Goal: Information Seeking & Learning: Learn about a topic

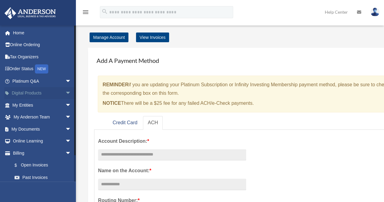
click at [65, 93] on span "arrow_drop_down" at bounding box center [71, 93] width 12 height 12
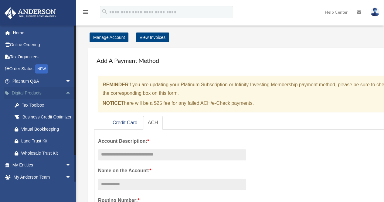
click at [65, 93] on span "arrow_drop_up" at bounding box center [71, 93] width 12 height 12
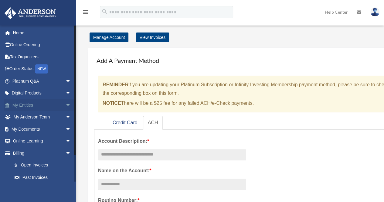
click at [58, 109] on link "My Entities arrow_drop_down" at bounding box center [42, 105] width 76 height 12
click at [65, 103] on span "arrow_drop_down" at bounding box center [71, 105] width 12 height 12
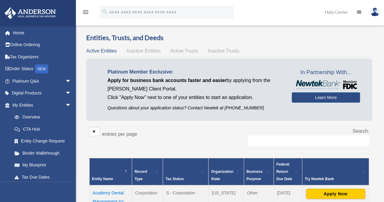
scroll to position [30, 0]
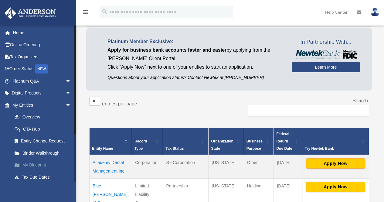
click at [41, 165] on link "My Blueprint" at bounding box center [44, 165] width 72 height 12
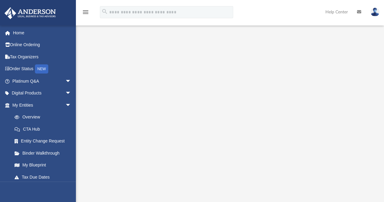
scroll to position [79, 0]
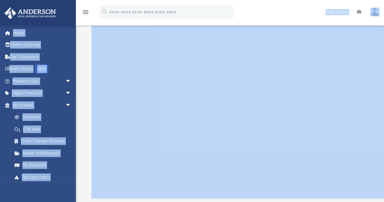
click at [130, 88] on div "menu search Site Menu add bsandha@gmail.com My Profile Reset Password Logout He…" at bounding box center [192, 67] width 384 height 292
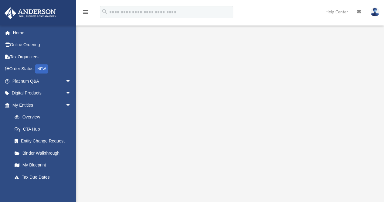
click at [92, 13] on div "menu" at bounding box center [85, 12] width 19 height 15
click at [82, 14] on div "menu" at bounding box center [85, 12] width 19 height 15
click at [85, 11] on icon "menu" at bounding box center [85, 11] width 7 height 7
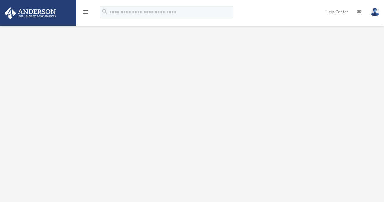
click at [89, 12] on icon "menu" at bounding box center [85, 11] width 7 height 7
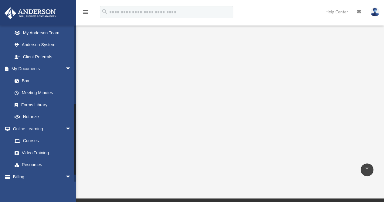
scroll to position [182, 0]
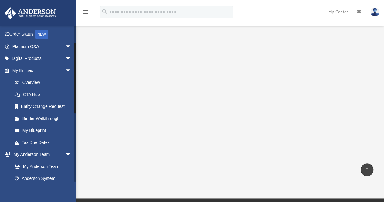
drag, startPoint x: 74, startPoint y: 95, endPoint x: 88, endPoint y: 74, distance: 25.4
click at [88, 75] on div "App bsandha@gmail.com Sign Out bsandha@gmail.com Home Online Ordering Tax Organ…" at bounding box center [192, 52] width 384 height 262
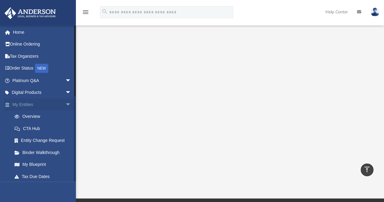
scroll to position [0, 0]
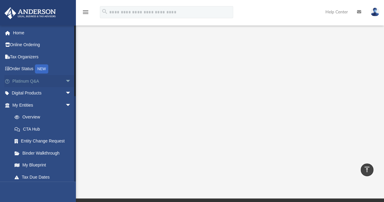
click at [55, 82] on link "Platinum Q&A arrow_drop_down" at bounding box center [42, 81] width 76 height 12
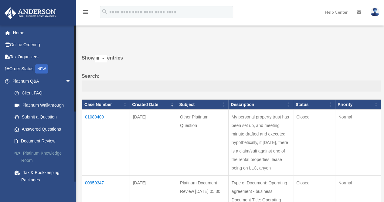
click at [49, 154] on link "Platinum Knowledge Room" at bounding box center [44, 156] width 72 height 19
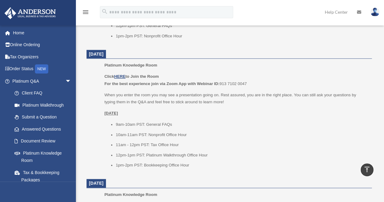
scroll to position [364, 0]
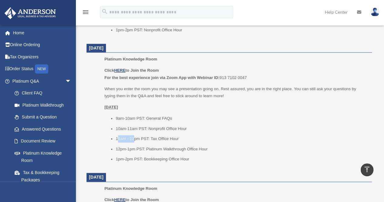
drag, startPoint x: 118, startPoint y: 139, endPoint x: 135, endPoint y: 138, distance: 16.4
click at [135, 138] on li "11am - 12pm PST: Tax Office Hour" at bounding box center [242, 138] width 252 height 7
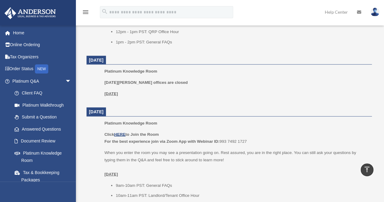
scroll to position [637, 0]
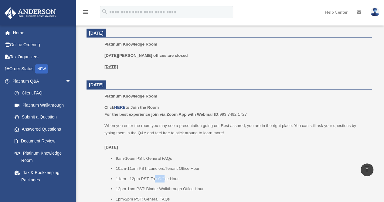
drag, startPoint x: 154, startPoint y: 180, endPoint x: 169, endPoint y: 179, distance: 15.8
click at [166, 179] on li "11am - 12pm PST: Tax Office Hour" at bounding box center [242, 178] width 252 height 7
click at [169, 179] on li "11am - 12pm PST: Tax Office Hour" at bounding box center [242, 178] width 252 height 7
drag, startPoint x: 176, startPoint y: 179, endPoint x: 157, endPoint y: 180, distance: 19.2
click at [157, 180] on li "11am - 12pm PST: Tax Office Hour" at bounding box center [242, 178] width 252 height 7
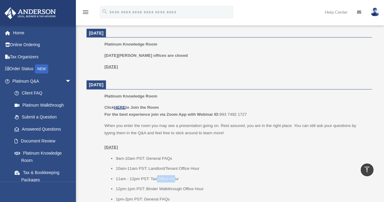
click at [157, 180] on li "11am - 12pm PST: Tax Office Hour" at bounding box center [242, 178] width 252 height 7
drag, startPoint x: 171, startPoint y: 171, endPoint x: 203, endPoint y: 171, distance: 31.9
click at [203, 171] on li "10am-11am PST: Landlord/Tenant Office Hour" at bounding box center [242, 168] width 252 height 7
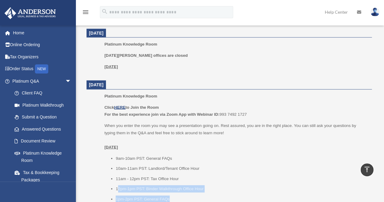
drag, startPoint x: 207, startPoint y: 192, endPoint x: 119, endPoint y: 191, distance: 87.7
click at [119, 191] on ul "9am-10am PST: General FAQs 10am-11am PST: Landlord/Tenant Office Hour 11am - 12…" at bounding box center [235, 179] width 263 height 48
click at [118, 190] on li "12pm-1pm PST: Binder Walkthrough Office Hour" at bounding box center [242, 188] width 252 height 7
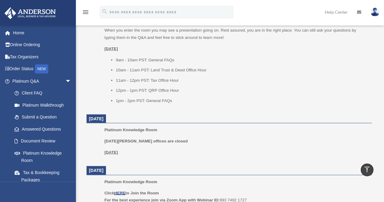
scroll to position [516, 0]
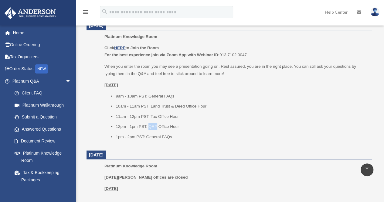
drag, startPoint x: 149, startPoint y: 126, endPoint x: 157, endPoint y: 126, distance: 8.2
click at [157, 126] on li "12pm - 1pm PST: QRP Office Hour" at bounding box center [242, 126] width 252 height 7
copy li "QRP"
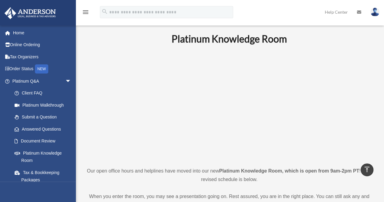
scroll to position [0, 0]
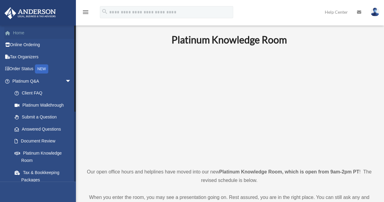
click at [29, 35] on link "Home" at bounding box center [42, 33] width 76 height 12
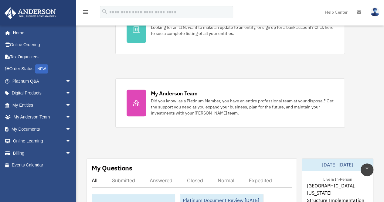
scroll to position [334, 0]
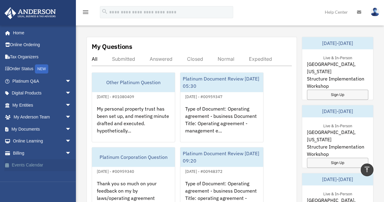
click at [20, 167] on link "Events Calendar" at bounding box center [42, 165] width 76 height 12
click at [29, 165] on link "Events Calendar" at bounding box center [42, 165] width 76 height 12
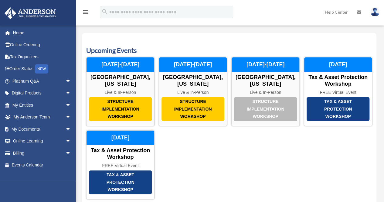
scroll to position [30, 0]
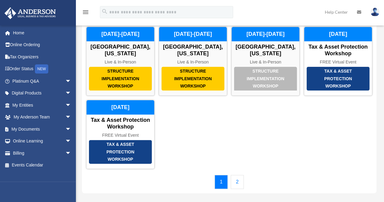
click at [238, 182] on link "2" at bounding box center [237, 182] width 13 height 14
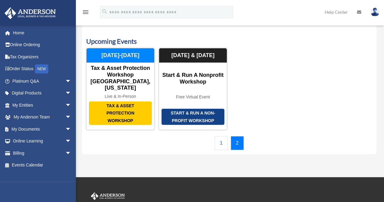
scroll to position [0, 0]
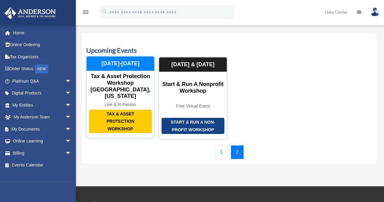
click at [126, 110] on div "Tax & Asset Protection Workshop" at bounding box center [120, 122] width 63 height 24
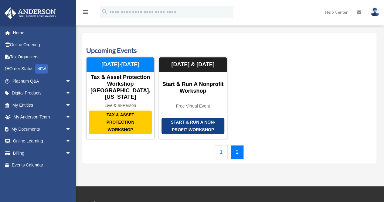
click at [225, 149] on link "1" at bounding box center [220, 152] width 13 height 14
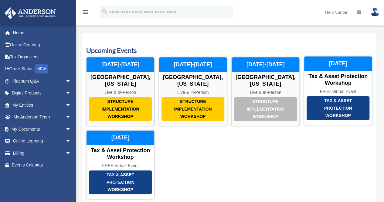
click at [336, 111] on div "Tax & Asset Protection Workshop" at bounding box center [337, 108] width 63 height 24
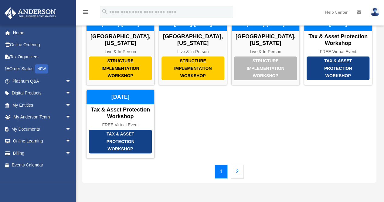
scroll to position [61, 0]
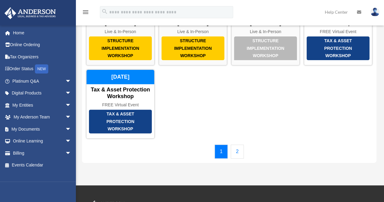
click at [239, 153] on link "2" at bounding box center [237, 151] width 13 height 14
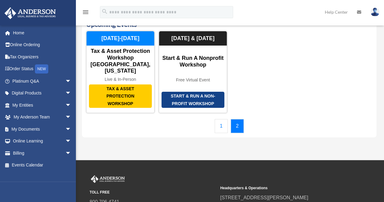
scroll to position [0, 0]
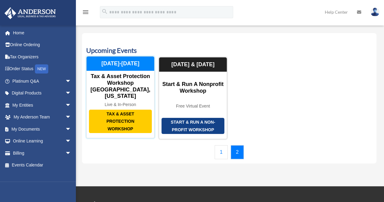
click at [134, 112] on div "Tax & Asset Protection Workshop" at bounding box center [120, 122] width 63 height 24
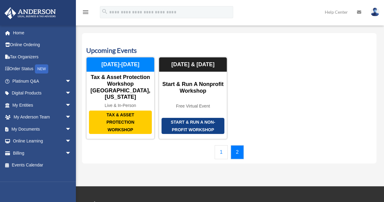
click at [222, 145] on link "1" at bounding box center [220, 152] width 13 height 14
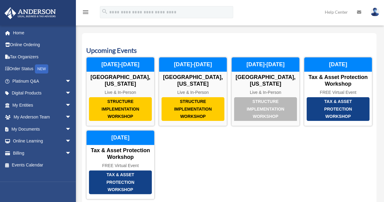
scroll to position [30, 0]
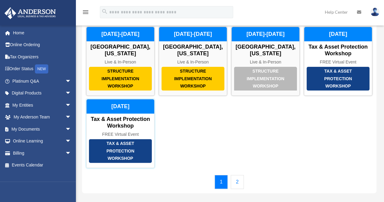
click at [130, 150] on div "Tax & Asset Protection Workshop" at bounding box center [120, 151] width 63 height 24
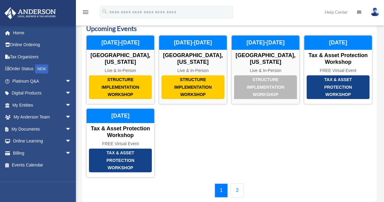
scroll to position [0, 0]
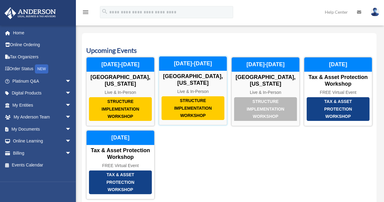
click at [200, 113] on div "Structure Implementation Workshop" at bounding box center [192, 108] width 63 height 24
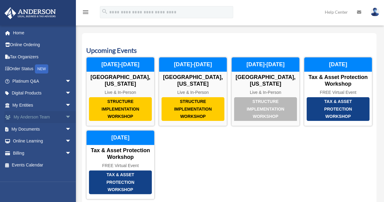
click at [56, 116] on link "My Anderson Team arrow_drop_down" at bounding box center [42, 117] width 76 height 12
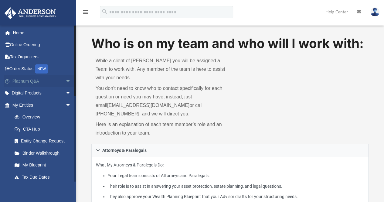
click at [49, 80] on link "Platinum Q&A arrow_drop_down" at bounding box center [42, 81] width 76 height 12
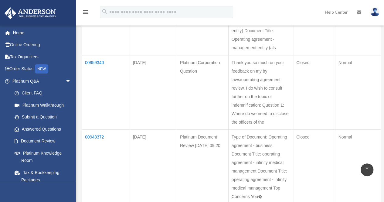
scroll to position [212, 0]
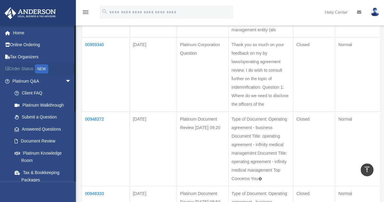
click at [26, 69] on link "Order Status NEW" at bounding box center [42, 69] width 76 height 12
click at [46, 68] on div "NEW" at bounding box center [41, 68] width 13 height 9
click at [19, 66] on link "Order Status NEW" at bounding box center [42, 69] width 76 height 12
click at [18, 68] on link "Order Status NEW" at bounding box center [42, 69] width 76 height 12
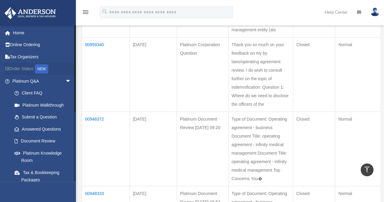
click at [8, 69] on icon at bounding box center [8, 68] width 1 height 4
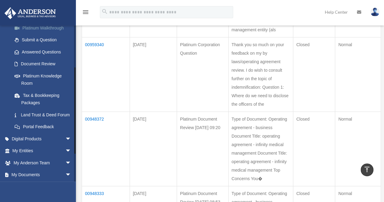
scroll to position [91, 0]
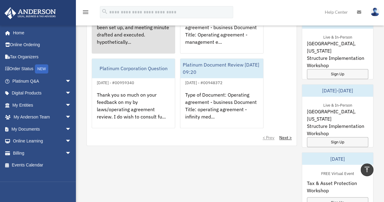
scroll to position [425, 0]
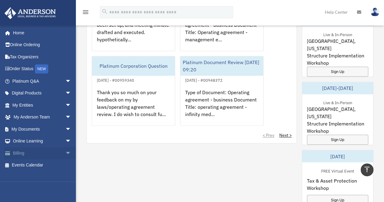
click at [58, 154] on link "Billing arrow_drop_down" at bounding box center [42, 153] width 76 height 12
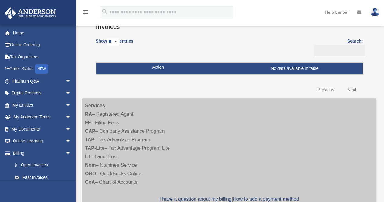
scroll to position [30, 0]
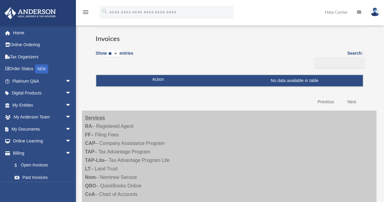
drag, startPoint x: 128, startPoint y: 106, endPoint x: 190, endPoint y: 158, distance: 80.5
click at [189, 157] on div "**********" at bounding box center [229, 115] width 294 height 224
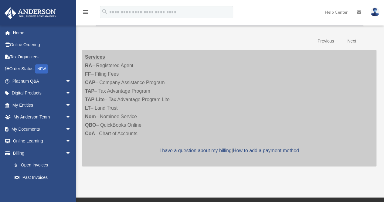
click at [145, 124] on div "Services RA – Registered Agent FF – Filing Fees CAP – Company Assistance Progra…" at bounding box center [229, 108] width 294 height 116
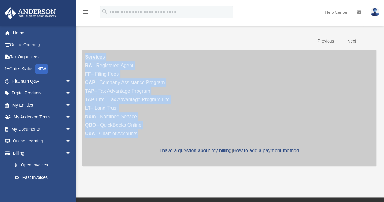
drag, startPoint x: 131, startPoint y: 138, endPoint x: 85, endPoint y: 54, distance: 96.2
click at [79, 48] on div "**********" at bounding box center [228, 58] width 303 height 247
click at [85, 54] on strong "Services" at bounding box center [95, 56] width 20 height 5
drag, startPoint x: 85, startPoint y: 55, endPoint x: 133, endPoint y: 141, distance: 98.4
click at [133, 141] on div "Services RA – Registered Agent FF – Filing Fees CAP – Company Assistance Progra…" at bounding box center [229, 108] width 294 height 116
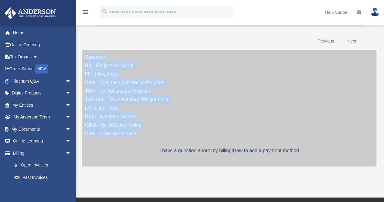
click at [133, 141] on div "Services RA – Registered Agent FF – Filing Fees CAP – Company Assistance Progra…" at bounding box center [229, 108] width 294 height 116
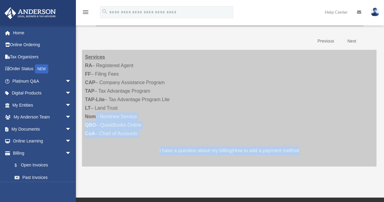
drag, startPoint x: 299, startPoint y: 148, endPoint x: 217, endPoint y: 119, distance: 87.1
click at [217, 119] on div "Services RA – Registered Agent FF – Filing Fees CAP – Company Assistance Progra…" at bounding box center [229, 108] width 294 height 116
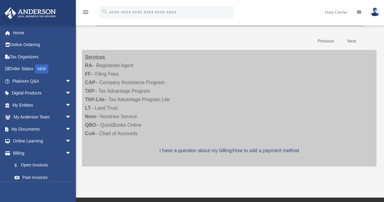
drag, startPoint x: 149, startPoint y: 67, endPoint x: 206, endPoint y: 98, distance: 64.1
click at [205, 97] on div "Services RA – Registered Agent FF – Filing Fees CAP – Company Assistance Progra…" at bounding box center [229, 108] width 294 height 116
click at [207, 99] on div "Services RA – Registered Agent FF – Filing Fees CAP – Company Assistance Progra…" at bounding box center [229, 108] width 294 height 116
drag, startPoint x: 105, startPoint y: 61, endPoint x: 145, endPoint y: 112, distance: 64.6
click at [145, 112] on div "Services RA – Registered Agent FF – Filing Fees CAP – Company Assistance Progra…" at bounding box center [229, 108] width 294 height 116
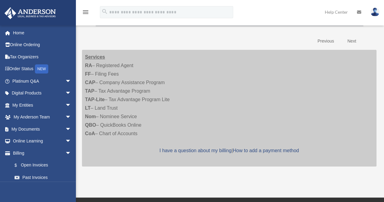
click at [145, 112] on div "Services RA – Registered Agent FF – Filing Fees CAP – Company Assistance Progra…" at bounding box center [229, 108] width 294 height 116
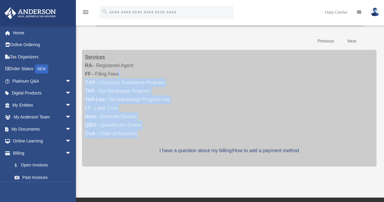
drag, startPoint x: 136, startPoint y: 130, endPoint x: 116, endPoint y: 70, distance: 63.4
click at [116, 69] on div "Services RA – Registered Agent FF – Filing Fees CAP – Company Assistance Progra…" at bounding box center [229, 108] width 294 height 116
click at [116, 70] on div "Services RA – Registered Agent FF – Filing Fees CAP – Company Assistance Progra…" at bounding box center [229, 108] width 294 height 116
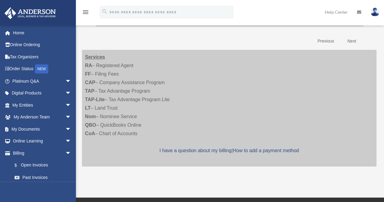
drag, startPoint x: 95, startPoint y: 62, endPoint x: 148, endPoint y: 131, distance: 87.5
click at [148, 131] on div "Services RA – Registered Agent FF – Filing Fees CAP – Company Assistance Progra…" at bounding box center [229, 108] width 294 height 116
drag, startPoint x: 142, startPoint y: 129, endPoint x: 90, endPoint y: 56, distance: 88.8
click at [90, 56] on div "Services RA – Registered Agent FF – Filing Fees CAP – Company Assistance Progra…" at bounding box center [229, 108] width 294 height 116
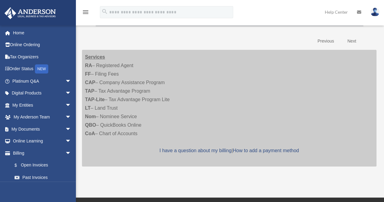
click at [85, 58] on strong "Services" at bounding box center [95, 56] width 20 height 5
drag, startPoint x: 104, startPoint y: 71, endPoint x: 143, endPoint y: 133, distance: 73.0
click at [143, 133] on div "Services RA – Registered Agent FF – Filing Fees CAP – Company Assistance Progra…" at bounding box center [229, 108] width 294 height 116
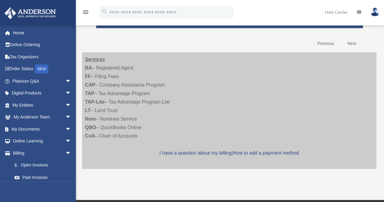
scroll to position [79, 0]
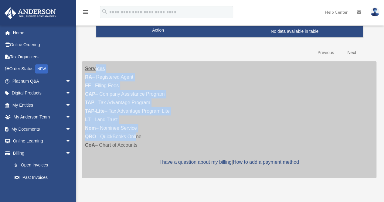
drag, startPoint x: 94, startPoint y: 68, endPoint x: 136, endPoint y: 139, distance: 82.0
click at [136, 139] on div "Services RA – Registered Agent FF – Filing Fees CAP – Company Assistance Progra…" at bounding box center [229, 119] width 294 height 116
drag, startPoint x: 136, startPoint y: 139, endPoint x: 138, endPoint y: 142, distance: 4.2
click at [136, 139] on div "Services RA – Registered Agent FF – Filing Fees CAP – Company Assistance Progra…" at bounding box center [229, 119] width 294 height 116
drag, startPoint x: 138, startPoint y: 142, endPoint x: 110, endPoint y: 89, distance: 60.5
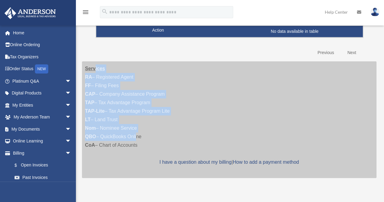
click at [110, 89] on div "Services RA – Registered Agent FF – Filing Fees CAP – Company Assistance Progra…" at bounding box center [229, 119] width 294 height 116
drag, startPoint x: 86, startPoint y: 65, endPoint x: 137, endPoint y: 143, distance: 93.4
click at [135, 143] on div "Services RA – Registered Agent FF – Filing Fees CAP – Company Assistance Progra…" at bounding box center [229, 119] width 294 height 116
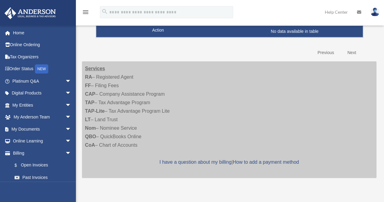
drag, startPoint x: 137, startPoint y: 143, endPoint x: 141, endPoint y: 143, distance: 4.6
click at [137, 143] on div "Services RA – Registered Agent FF – Filing Fees CAP – Company Assistance Progra…" at bounding box center [229, 119] width 294 height 116
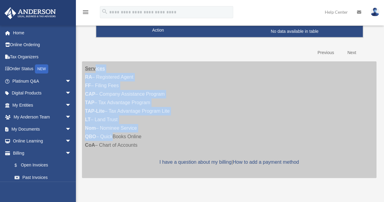
drag, startPoint x: 104, startPoint y: 93, endPoint x: 111, endPoint y: 134, distance: 41.9
click at [111, 134] on div "Services RA – Registered Agent FF – Filing Fees CAP – Company Assistance Progra…" at bounding box center [229, 119] width 294 height 116
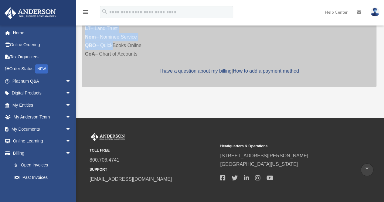
scroll to position [49, 0]
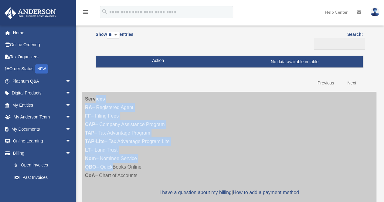
click at [129, 136] on div "Services RA – Registered Agent FF – Filing Fees CAP – Company Assistance Progra…" at bounding box center [229, 150] width 294 height 116
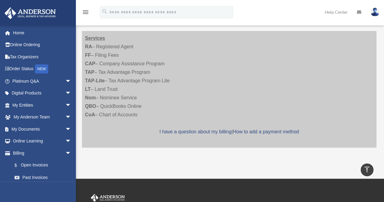
scroll to position [79, 0]
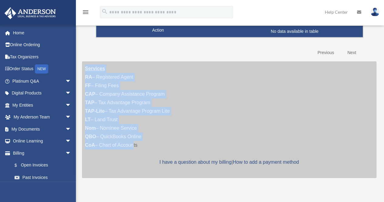
drag, startPoint x: 86, startPoint y: 67, endPoint x: 132, endPoint y: 141, distance: 87.1
click at [132, 141] on div "Services RA – Registered Agent FF – Filing Fees CAP – Company Assistance Progra…" at bounding box center [229, 119] width 294 height 116
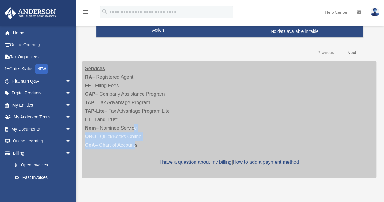
drag, startPoint x: 134, startPoint y: 142, endPoint x: 133, endPoint y: 128, distance: 13.4
click at [133, 128] on div "Services RA – Registered Agent FF – Filing Fees CAP – Company Assistance Progra…" at bounding box center [229, 119] width 294 height 116
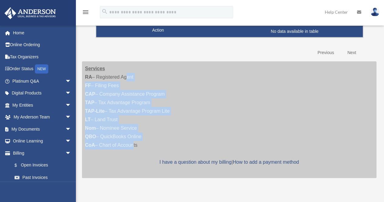
drag, startPoint x: 125, startPoint y: 79, endPoint x: 133, endPoint y: 141, distance: 62.8
click at [133, 141] on div "Services RA – Registered Agent FF – Filing Fees CAP – Company Assistance Progra…" at bounding box center [229, 119] width 294 height 116
drag, startPoint x: 133, startPoint y: 141, endPoint x: 140, endPoint y: 143, distance: 6.9
click at [134, 142] on div "Services RA – Registered Agent FF – Filing Fees CAP – Company Assistance Progra…" at bounding box center [229, 119] width 294 height 116
click at [148, 113] on div "Services RA – Registered Agent FF – Filing Fees CAP – Company Assistance Progra…" at bounding box center [229, 119] width 294 height 116
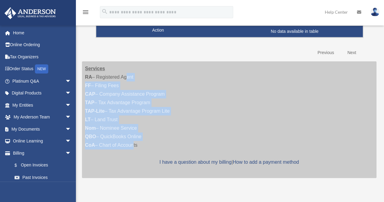
click at [148, 113] on div "Services RA – Registered Agent FF – Filing Fees CAP – Company Assistance Progra…" at bounding box center [229, 119] width 294 height 116
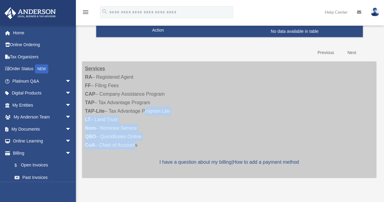
drag, startPoint x: 141, startPoint y: 113, endPoint x: 134, endPoint y: 141, distance: 28.9
click at [134, 141] on div "Services RA – Registered Agent FF – Filing Fees CAP – Company Assistance Progra…" at bounding box center [229, 119] width 294 height 116
drag, startPoint x: 138, startPoint y: 143, endPoint x: 137, endPoint y: 134, distance: 8.6
click at [137, 134] on div "Services RA – Registered Agent FF – Filing Fees CAP – Company Assistance Progra…" at bounding box center [229, 119] width 294 height 116
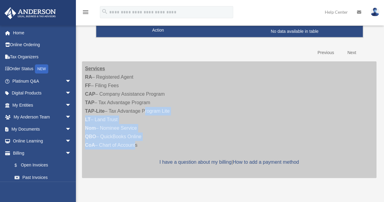
drag, startPoint x: 152, startPoint y: 131, endPoint x: 147, endPoint y: 146, distance: 15.6
click at [147, 146] on div "Services RA – Registered Agent FF – Filing Fees CAP – Company Assistance Progra…" at bounding box center [229, 119] width 294 height 116
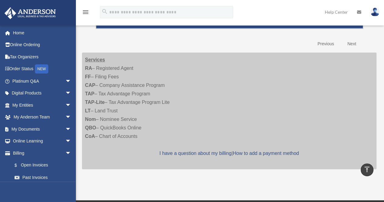
scroll to position [56, 0]
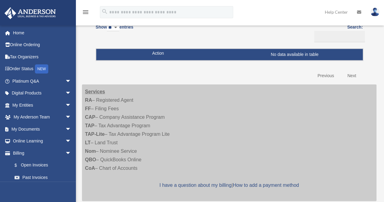
drag, startPoint x: 137, startPoint y: 106, endPoint x: 154, endPoint y: 154, distance: 50.5
click at [154, 154] on div "Services RA – Registered Agent FF – Filing Fees CAP – Company Assistance Progra…" at bounding box center [229, 142] width 294 height 116
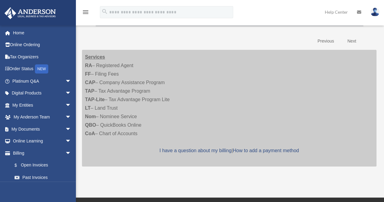
scroll to position [121, 0]
